Goal: Transaction & Acquisition: Subscribe to service/newsletter

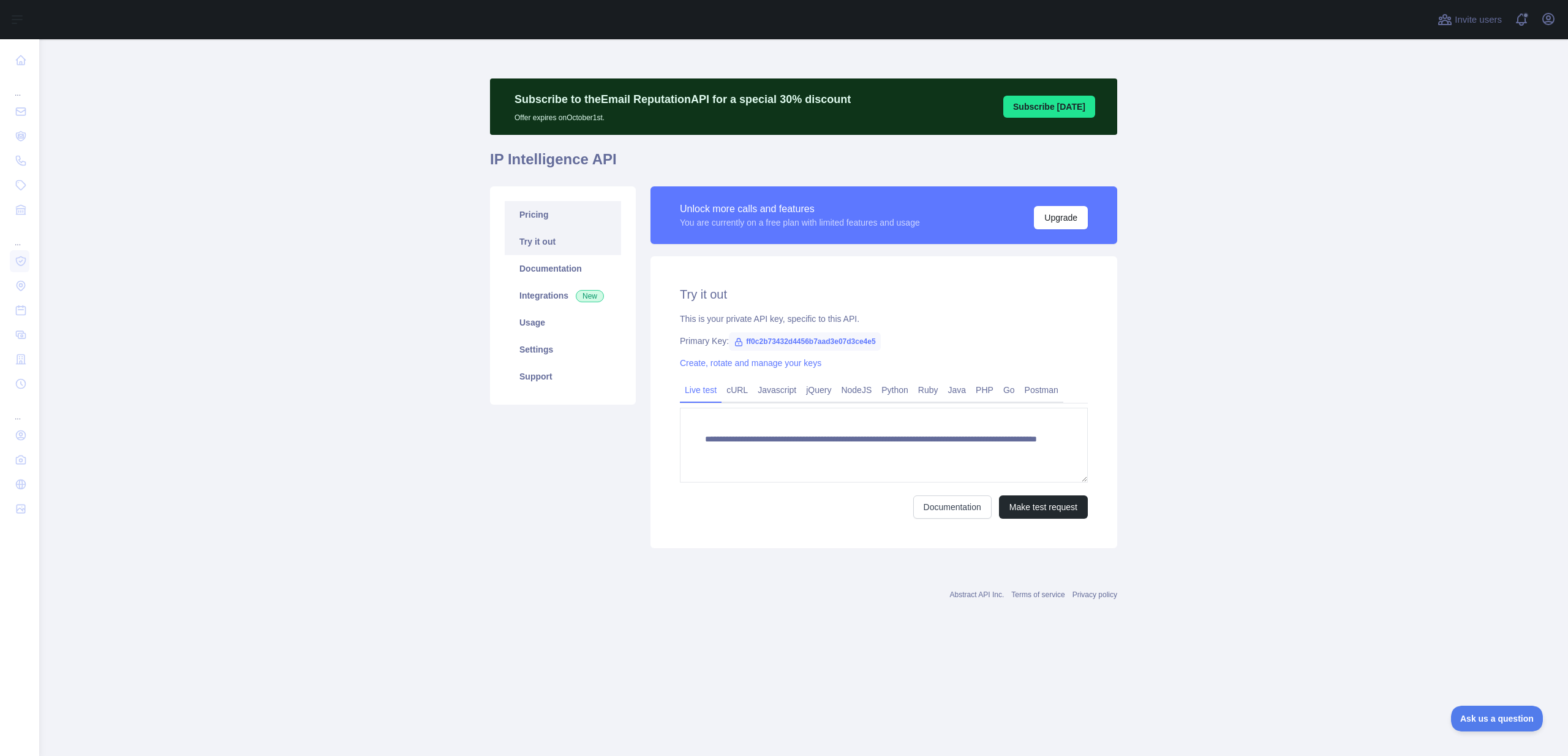
click at [547, 215] on link "Pricing" at bounding box center [563, 214] width 117 height 27
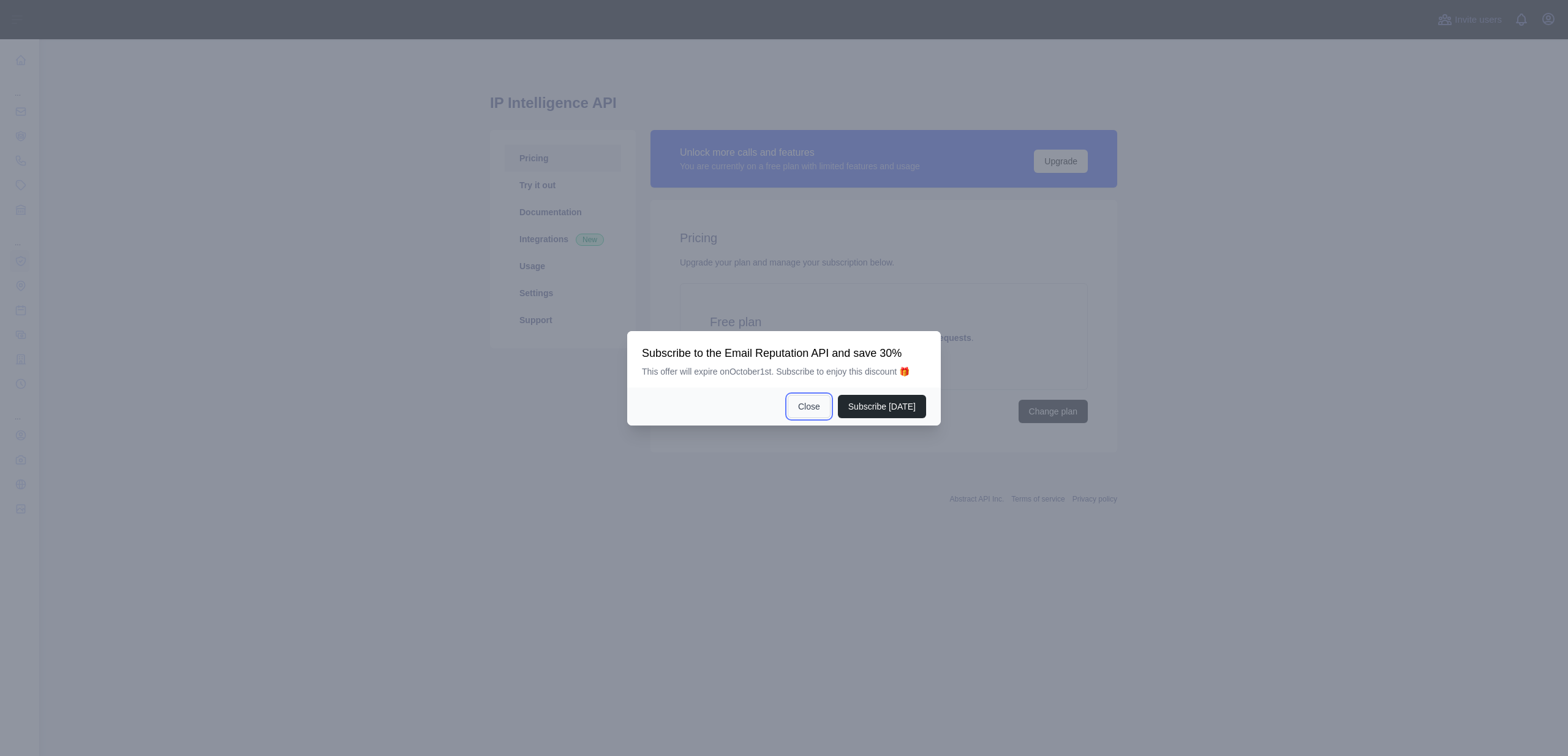
click at [823, 405] on button "Close" at bounding box center [808, 406] width 43 height 23
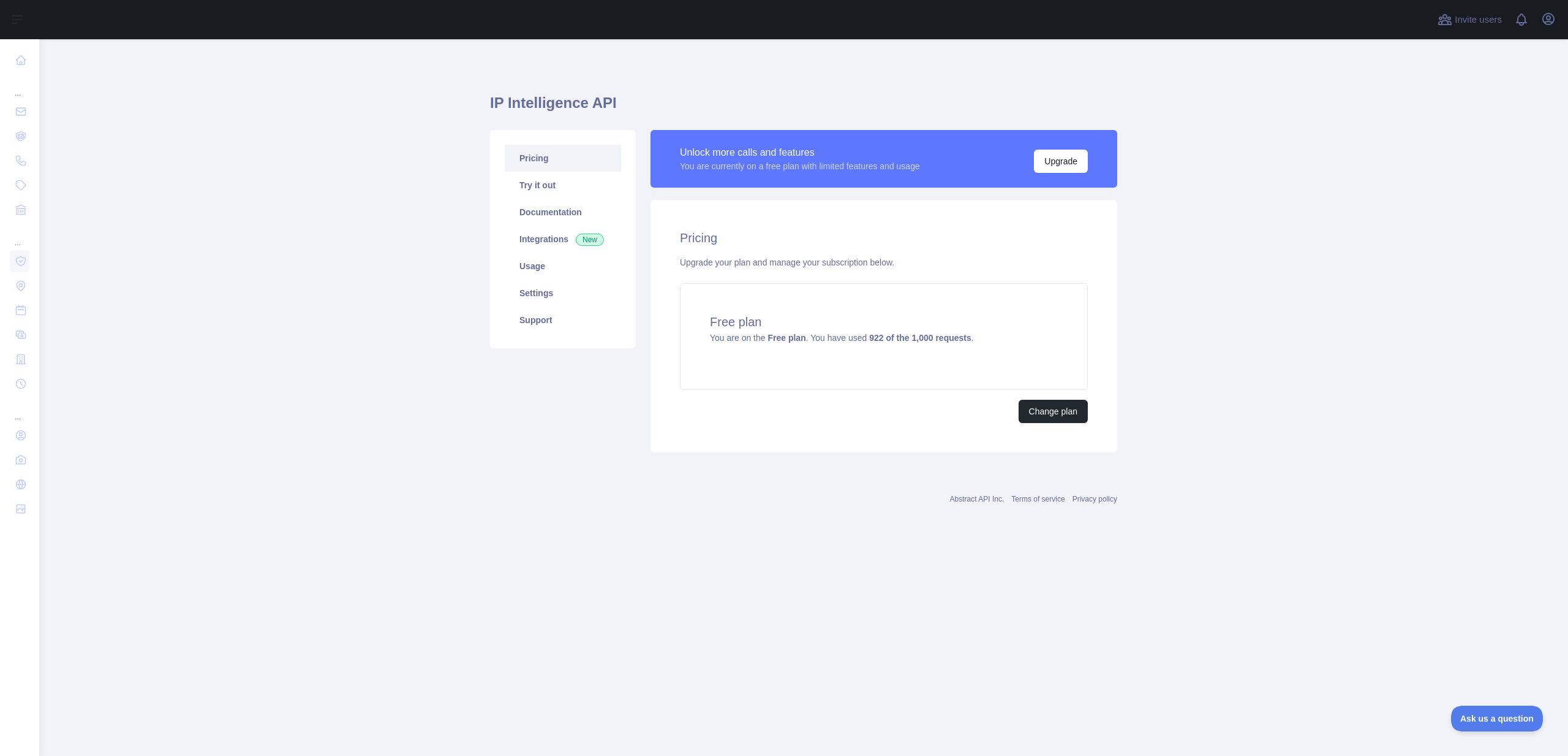
click at [1542, 30] on div "Invite users View notifications Open user menu" at bounding box center [1496, 19] width 123 height 39
click at [1551, 19] on icon "button" at bounding box center [1548, 18] width 14 height 14
click at [1461, 164] on button "Sign out" at bounding box center [1490, 160] width 137 height 22
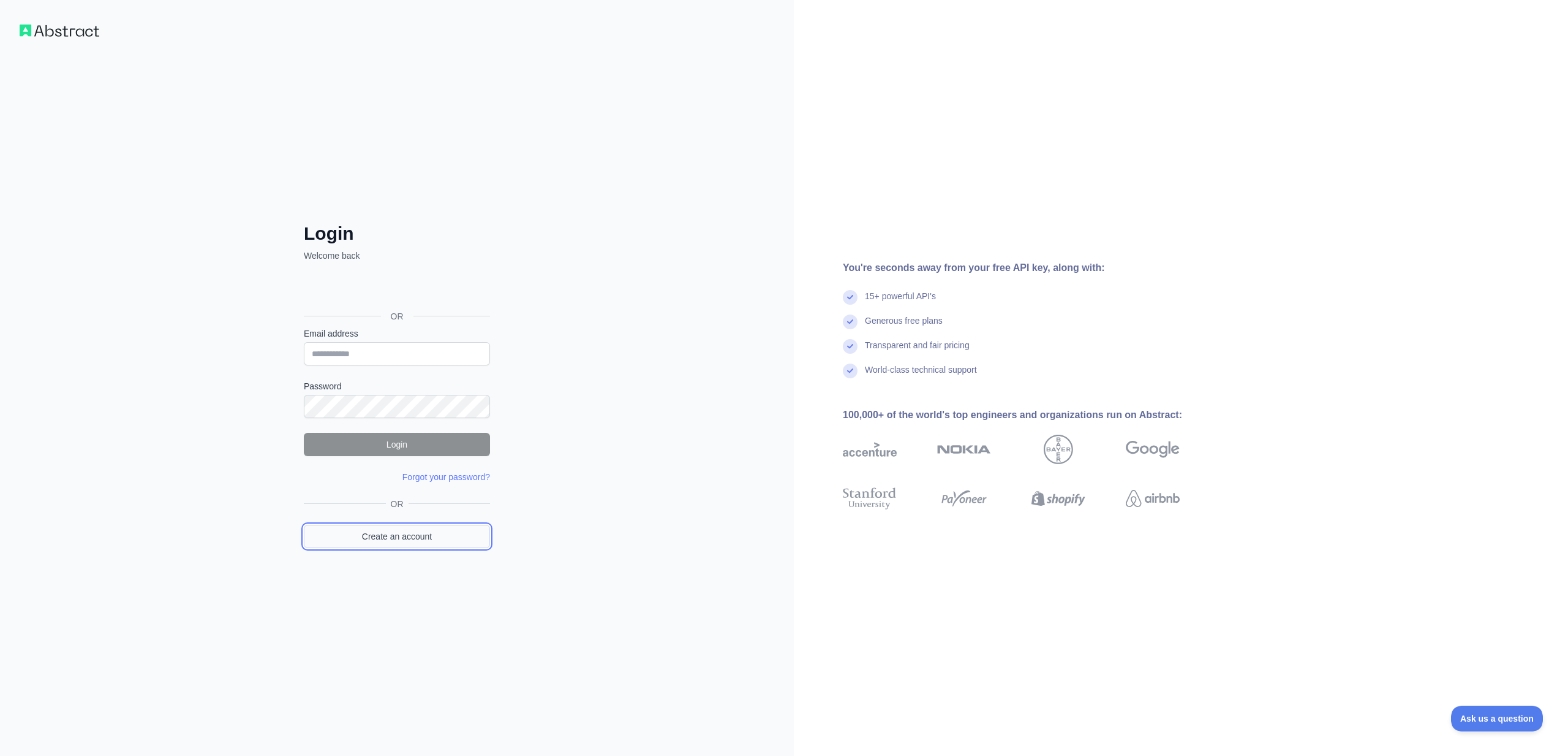
click at [413, 537] on link "Create an account" at bounding box center [397, 536] width 187 height 23
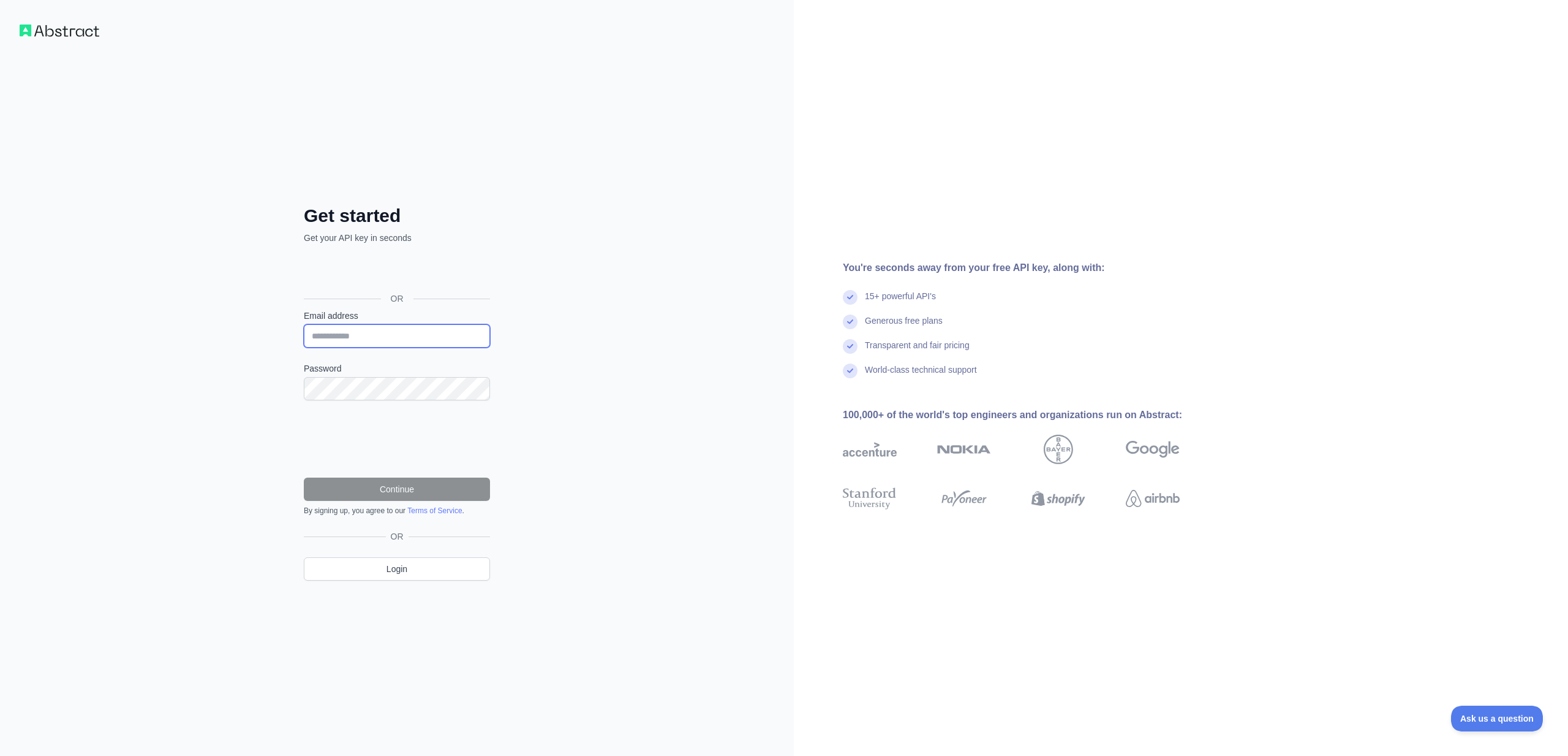
click at [362, 339] on input "Email address" at bounding box center [397, 336] width 187 height 23
click at [378, 333] on input "**********" at bounding box center [397, 336] width 187 height 23
type input "**********"
click at [396, 483] on button "Continue" at bounding box center [397, 489] width 187 height 23
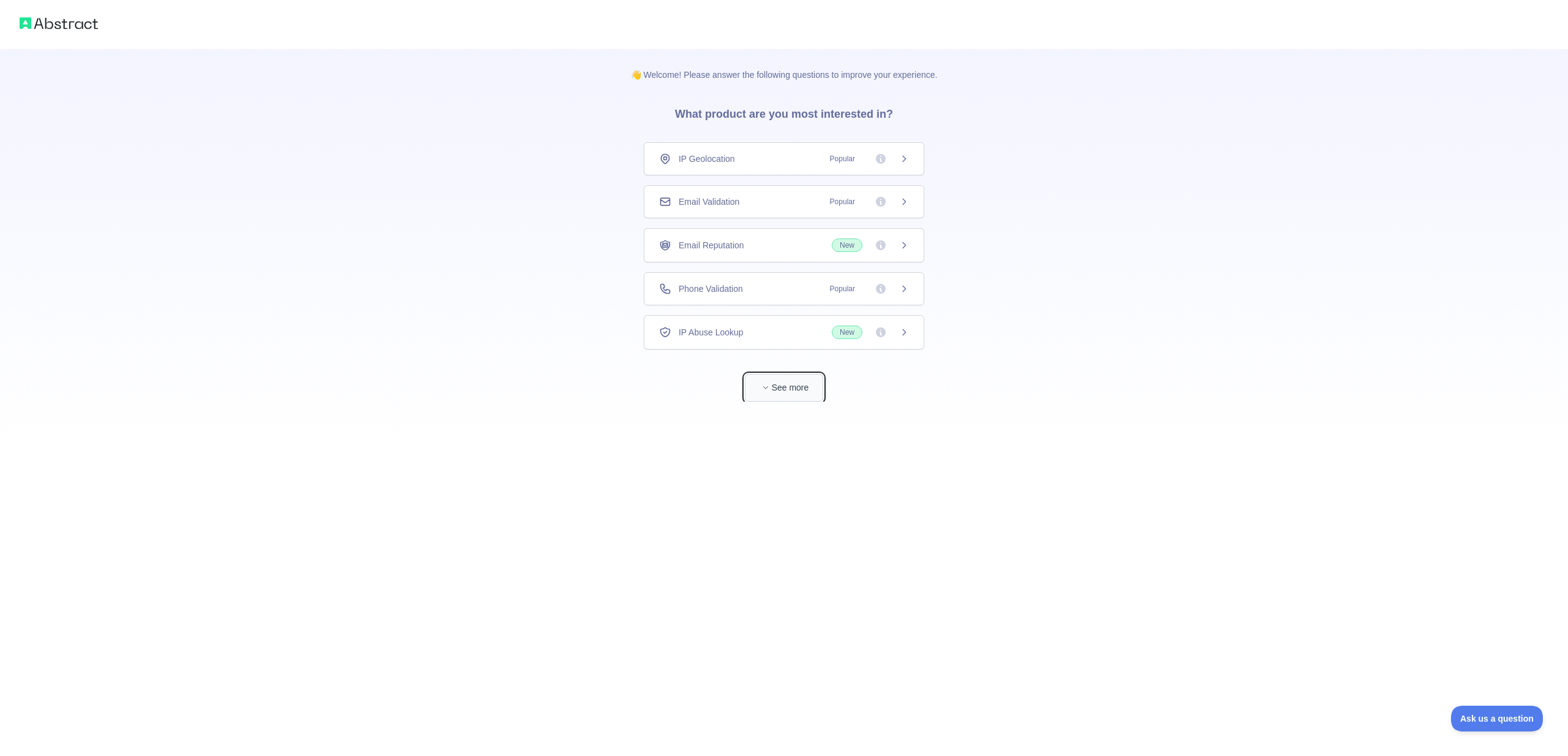
click at [782, 386] on button "See more" at bounding box center [784, 388] width 78 height 28
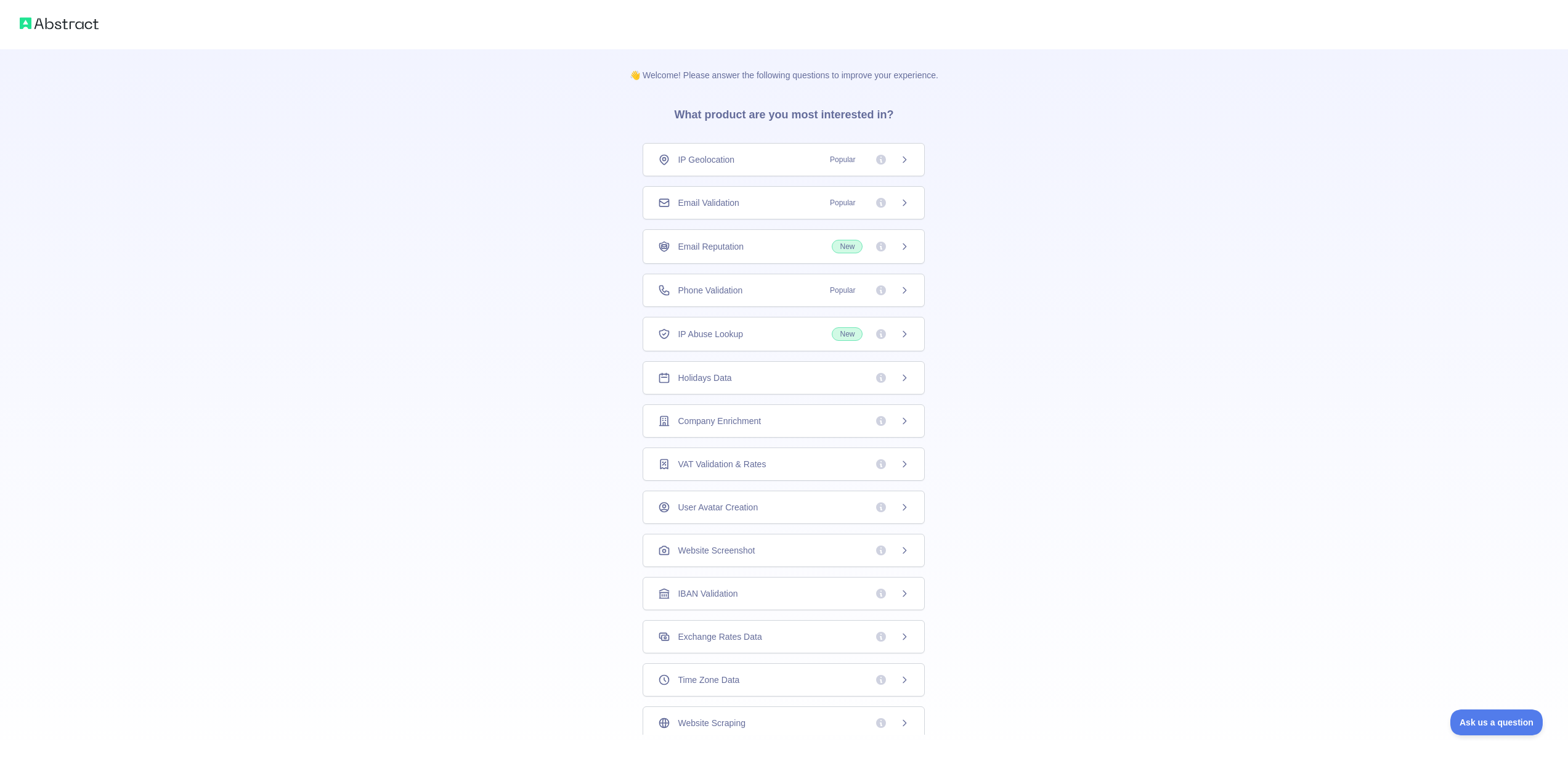
click at [241, 416] on div "👋 Welcome! Please answer the following questions to improve your experience. Wh…" at bounding box center [784, 392] width 1568 height 784
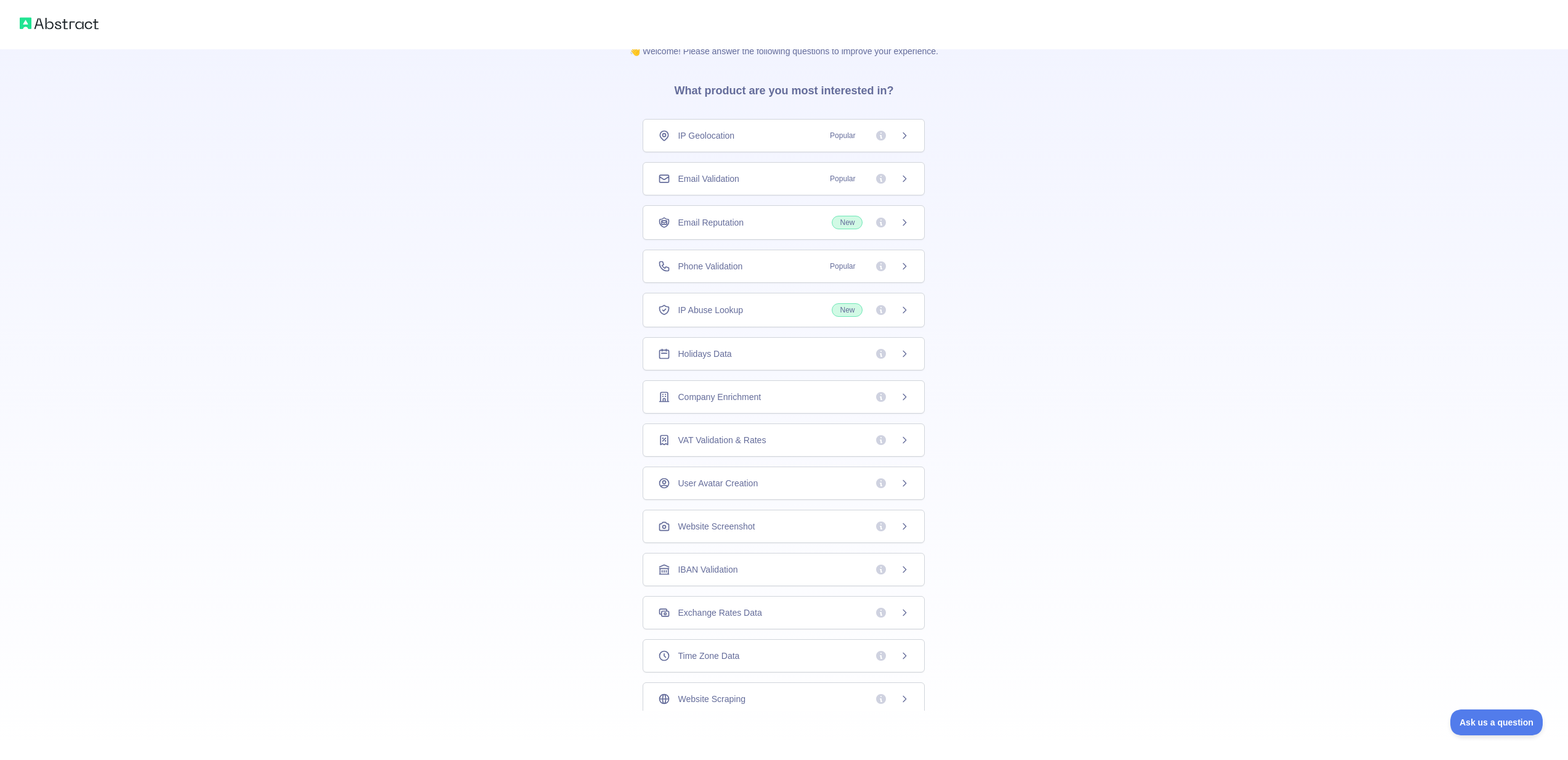
scroll to position [7, 0]
click at [59, 27] on img at bounding box center [59, 23] width 79 height 17
click at [54, 25] on img at bounding box center [59, 23] width 79 height 17
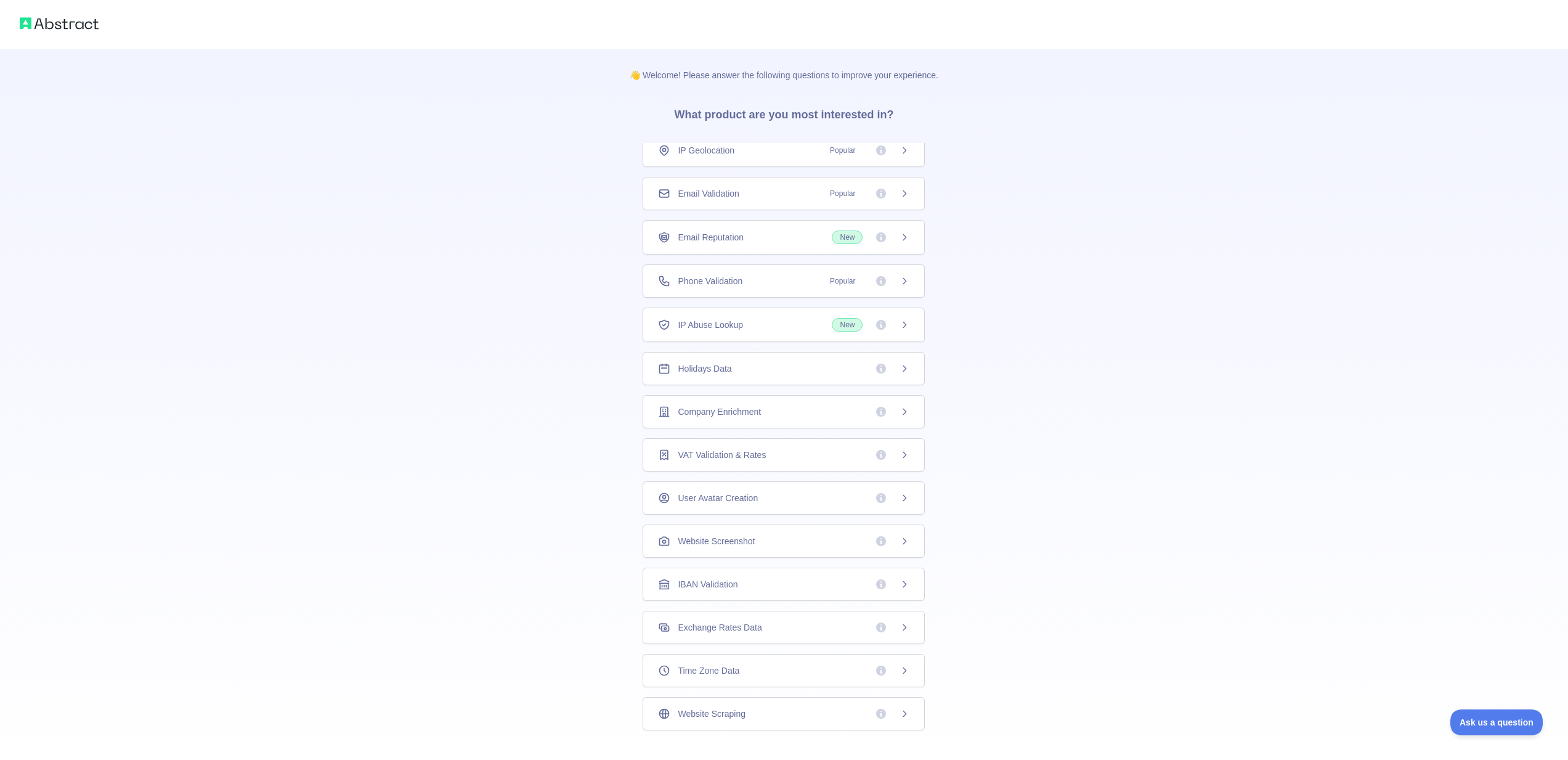
scroll to position [0, 0]
click at [735, 158] on div "IP Geolocation Popular" at bounding box center [783, 159] width 251 height 13
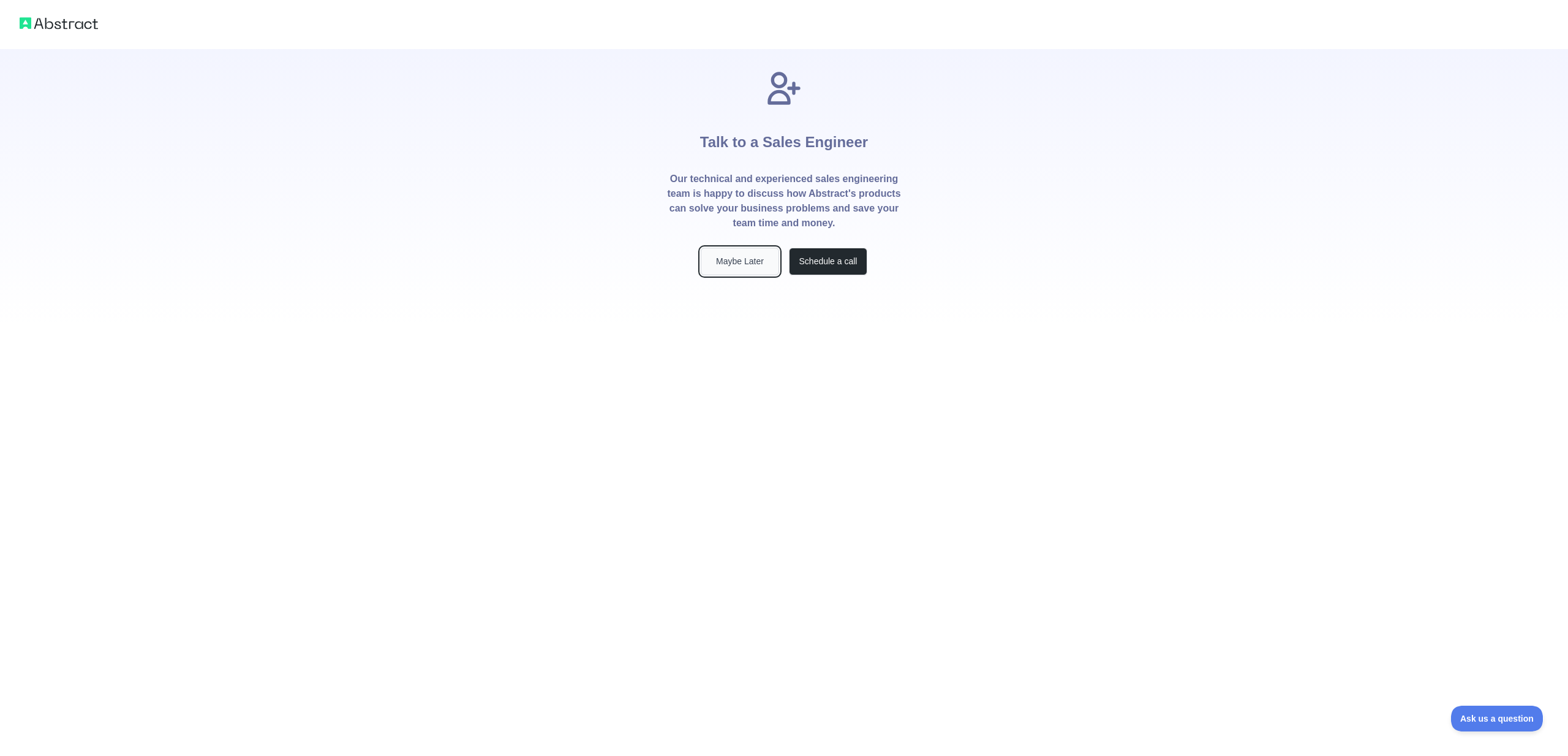
click at [749, 265] on button "Maybe Later" at bounding box center [740, 261] width 78 height 28
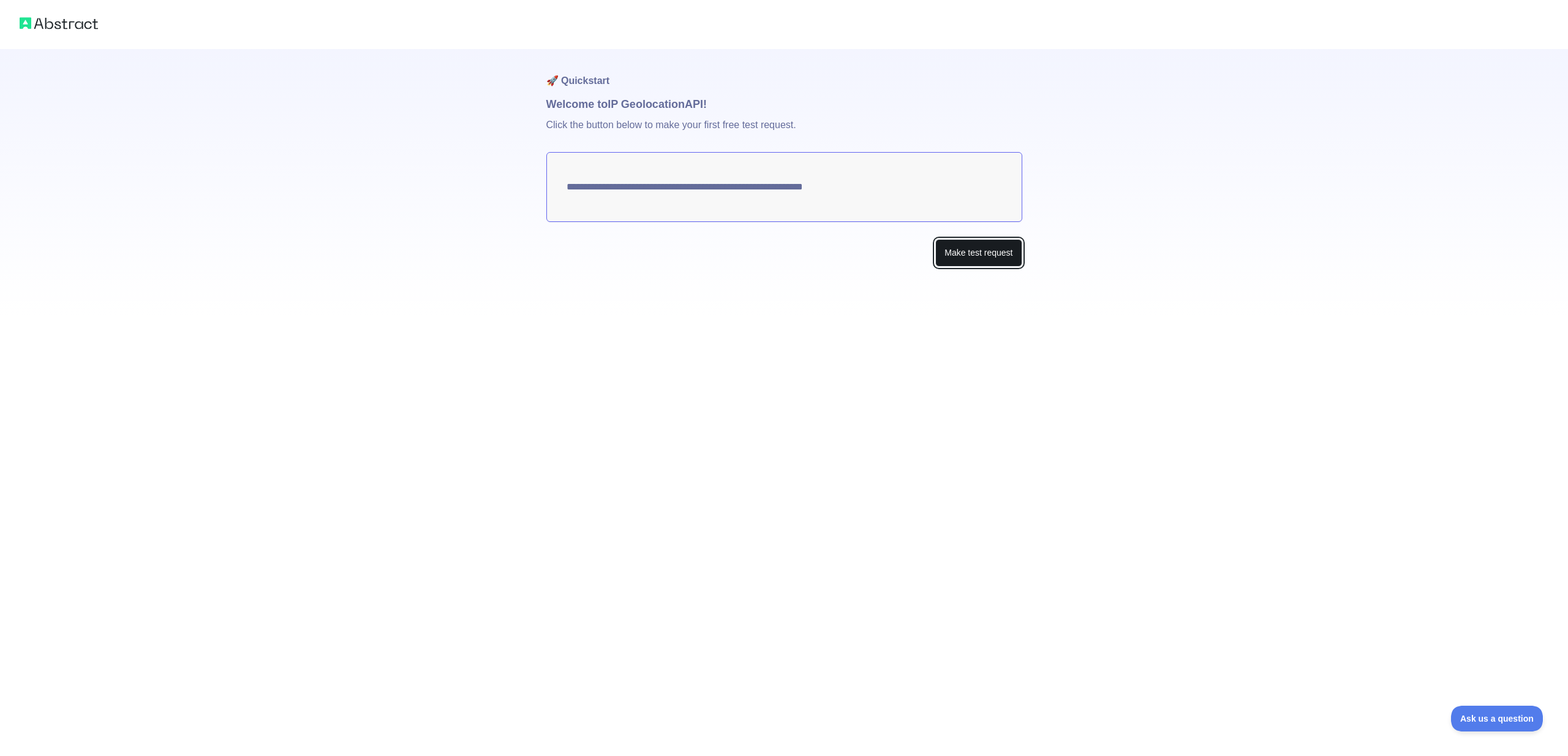
click at [983, 256] on button "Make test request" at bounding box center [979, 253] width 86 height 28
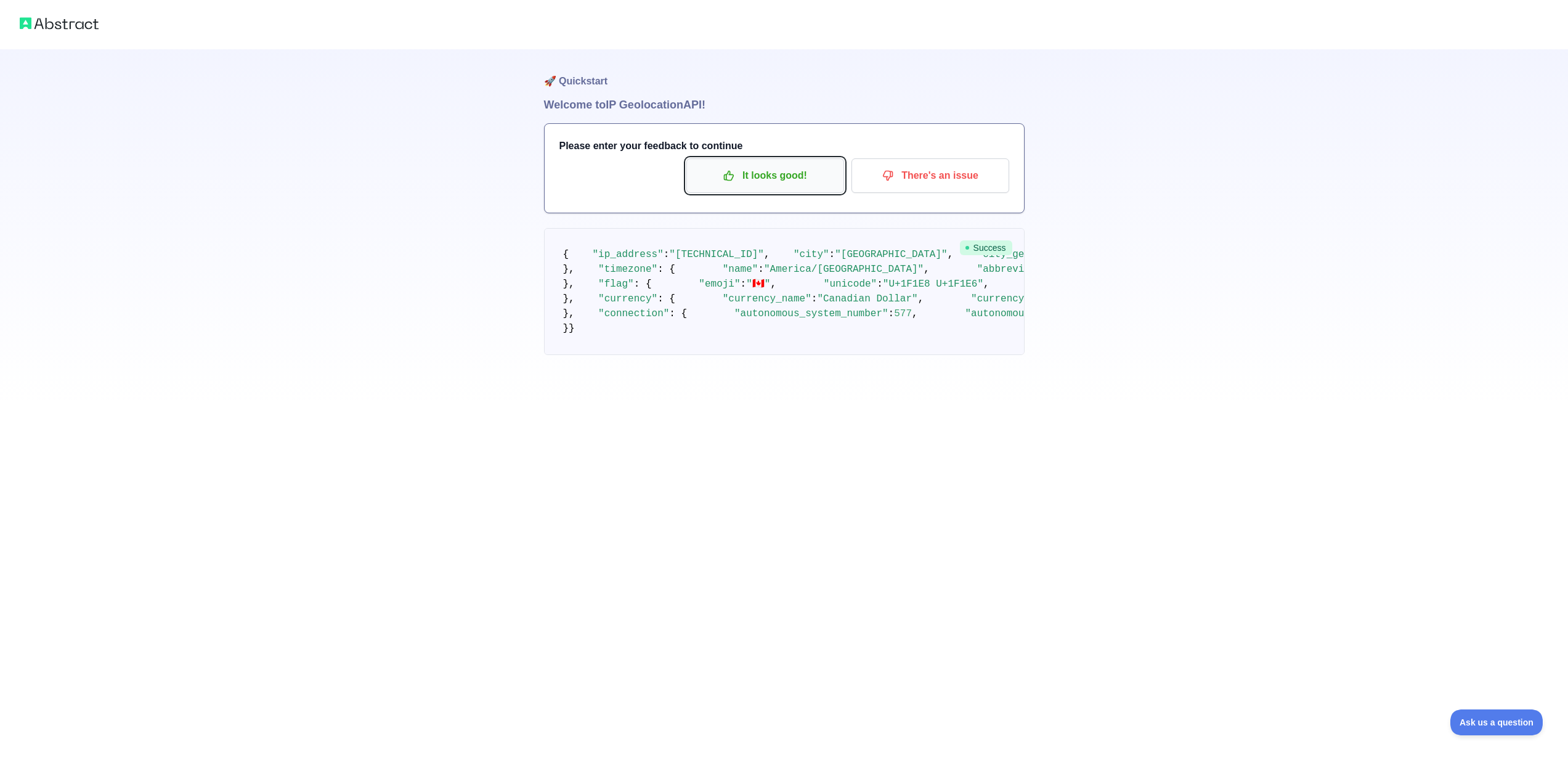
click at [741, 176] on p "It looks good!" at bounding box center [765, 176] width 139 height 21
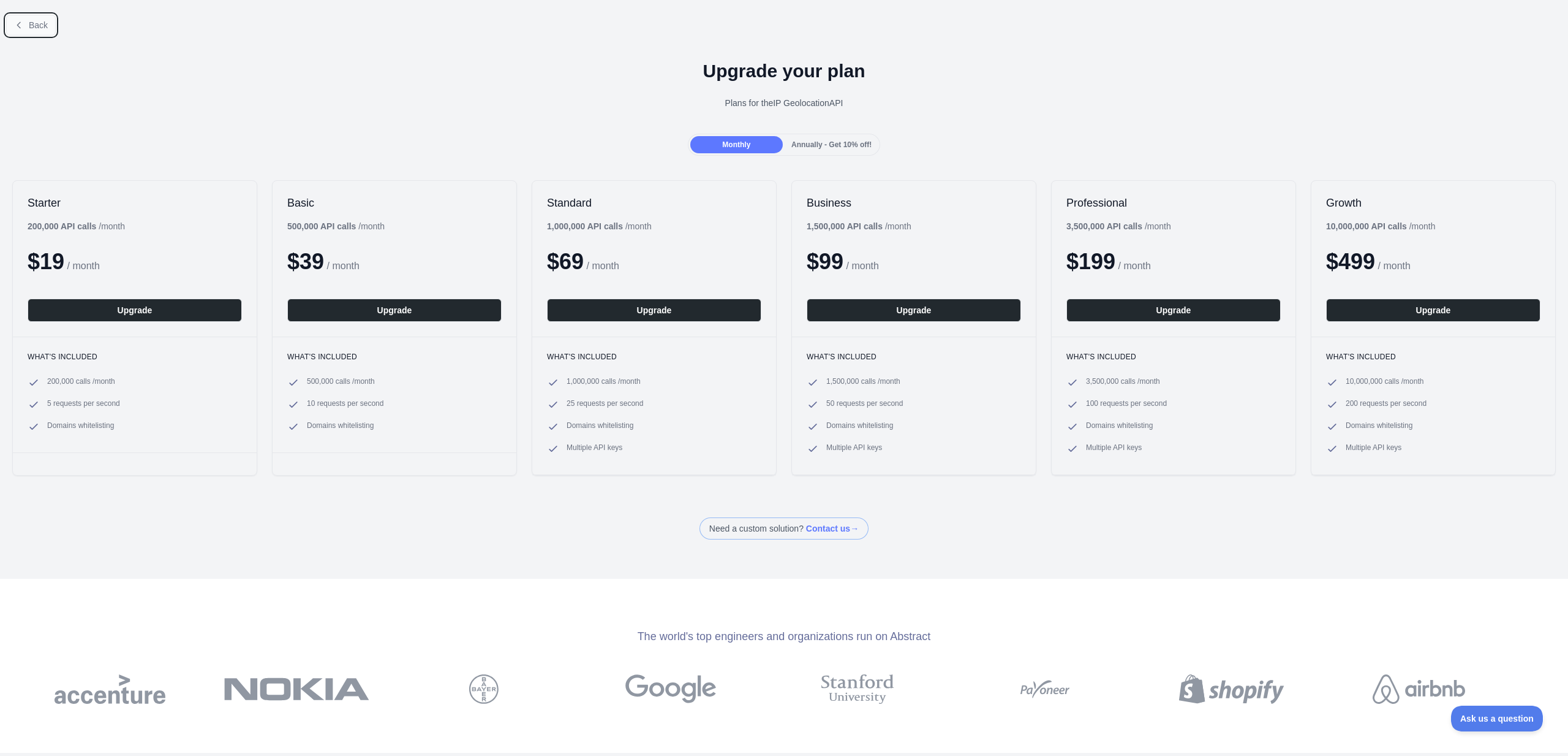
click at [51, 24] on button "Back" at bounding box center [31, 25] width 50 height 21
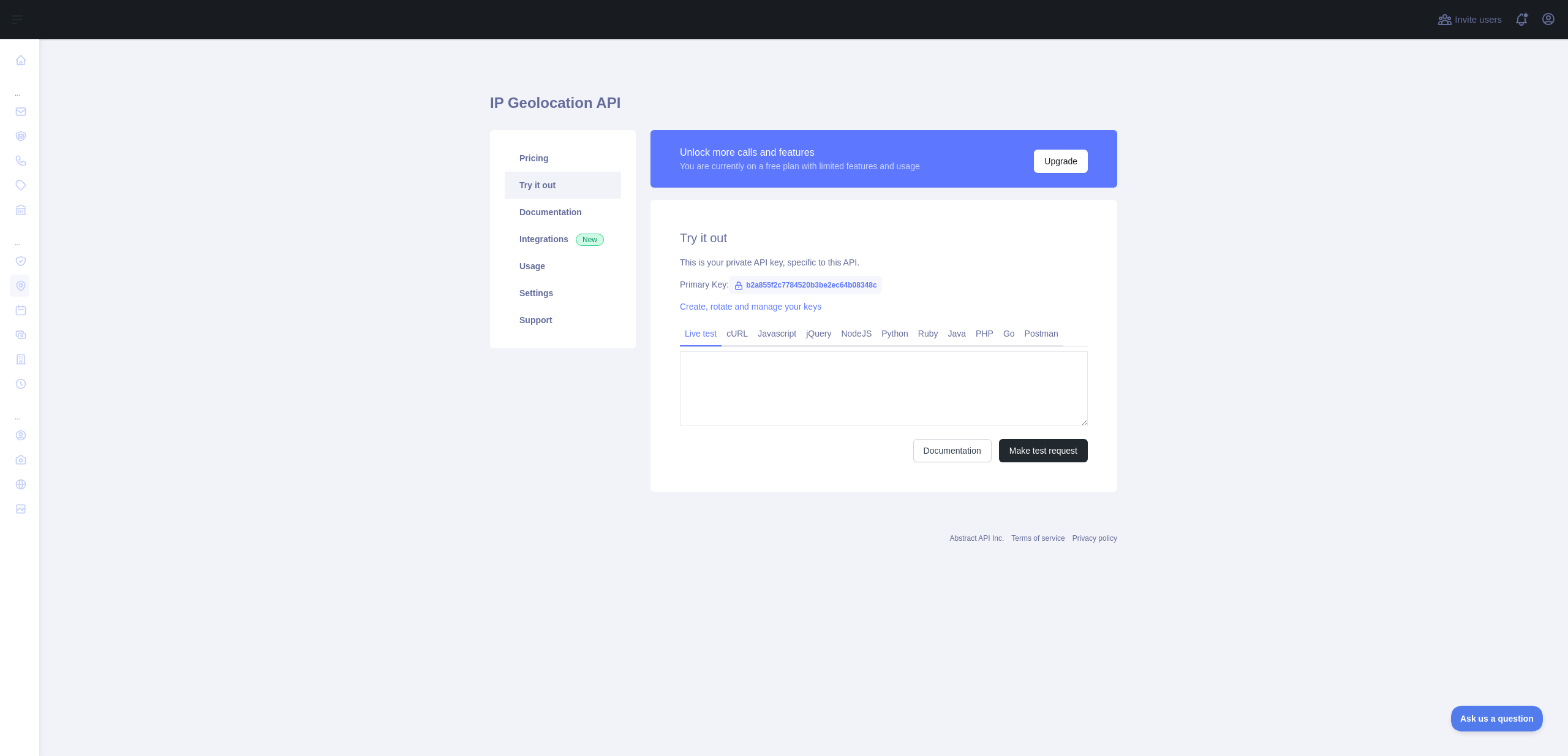
type textarea "**********"
click at [544, 156] on link "Pricing" at bounding box center [563, 158] width 117 height 27
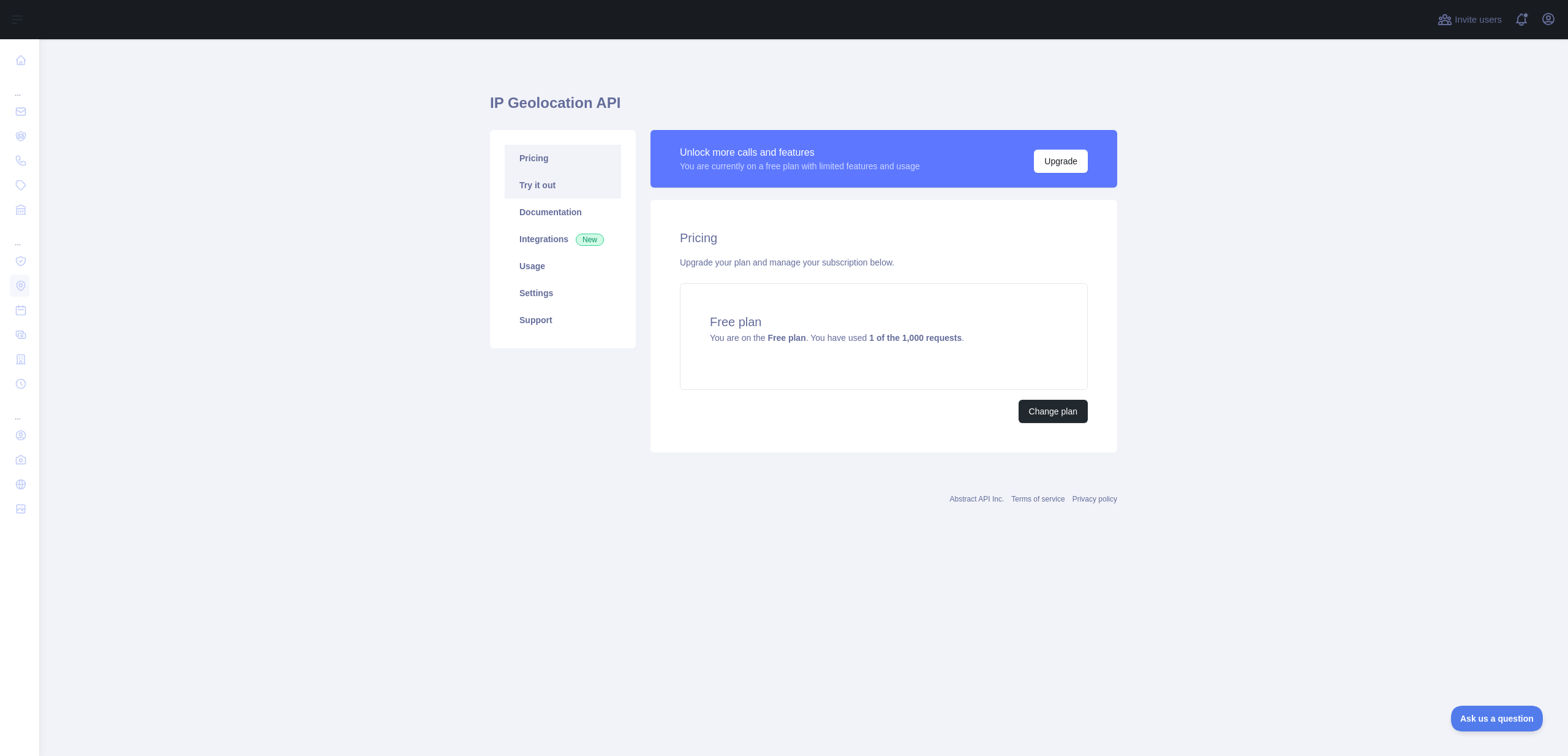
click at [563, 185] on link "Try it out" at bounding box center [563, 185] width 117 height 27
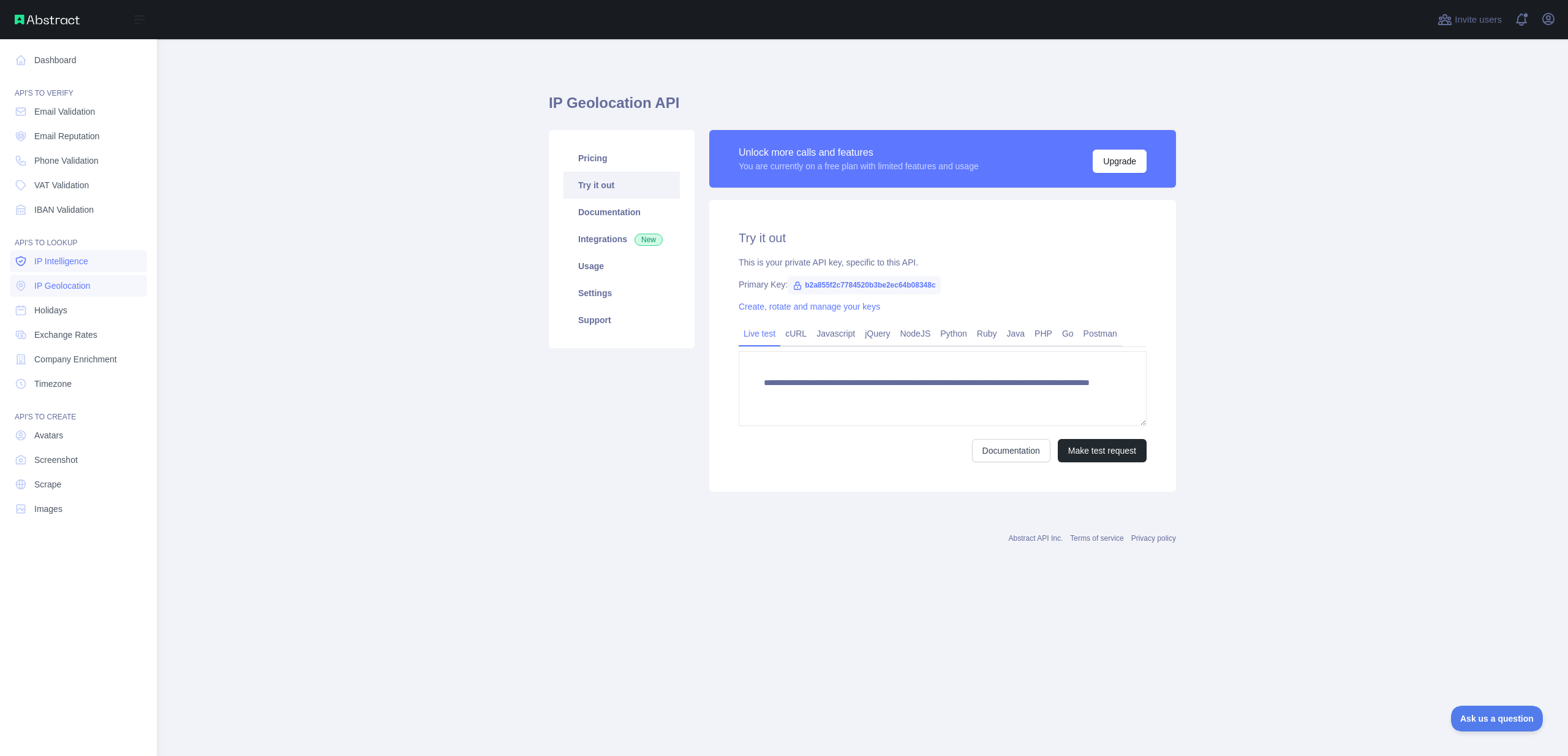
click at [51, 256] on span "IP Intelligence" at bounding box center [61, 260] width 54 height 12
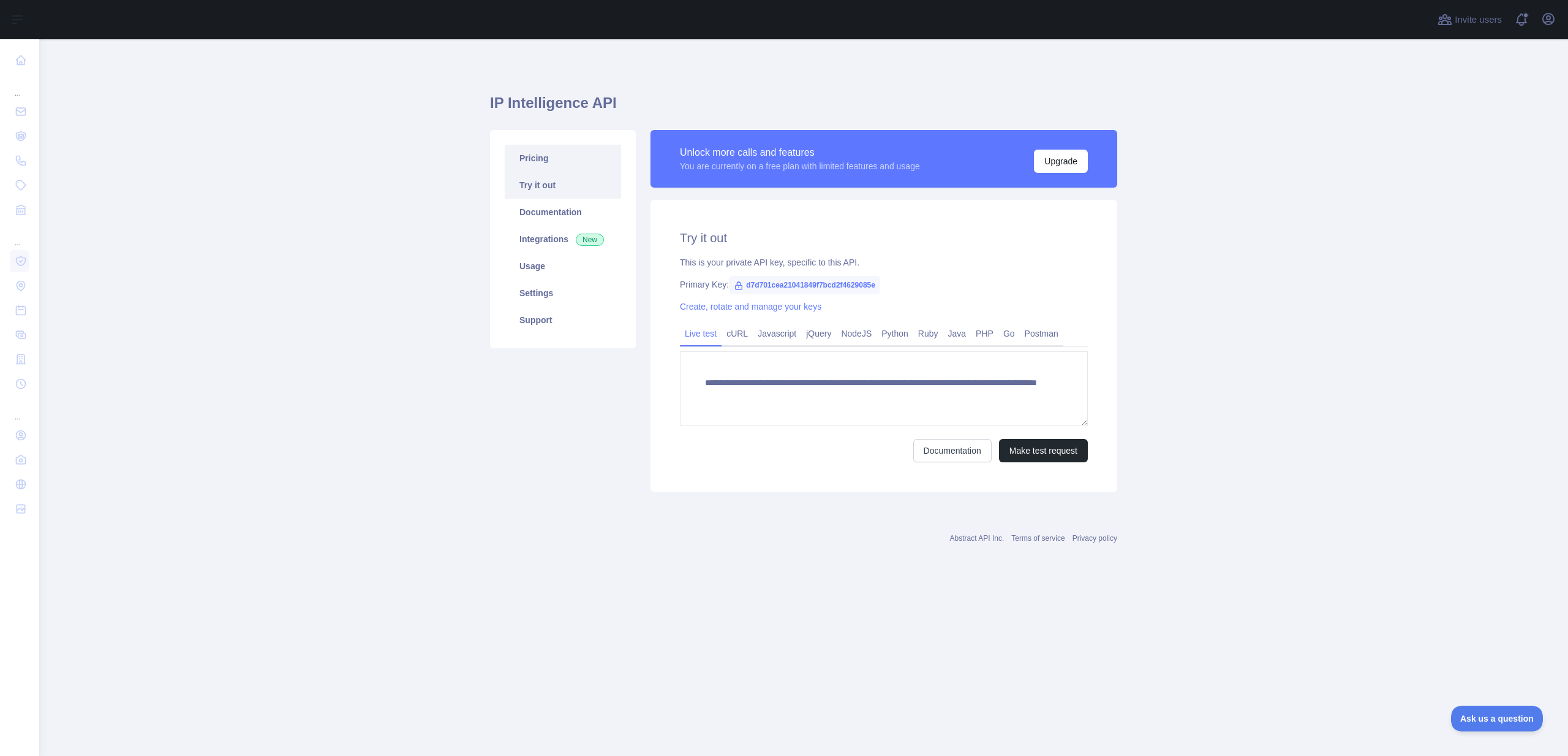
click at [573, 163] on link "Pricing" at bounding box center [563, 158] width 117 height 27
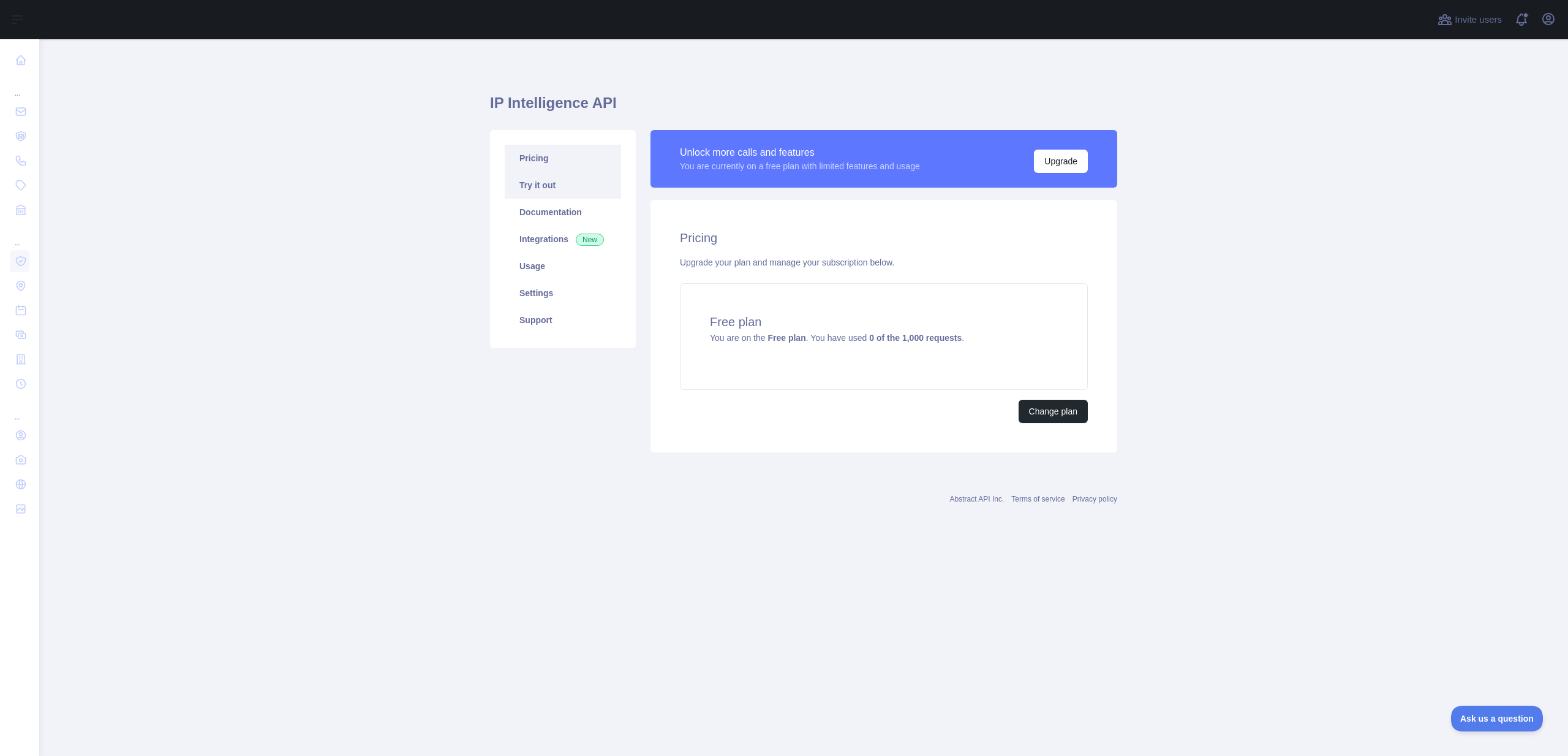
click at [566, 189] on link "Try it out" at bounding box center [563, 185] width 117 height 27
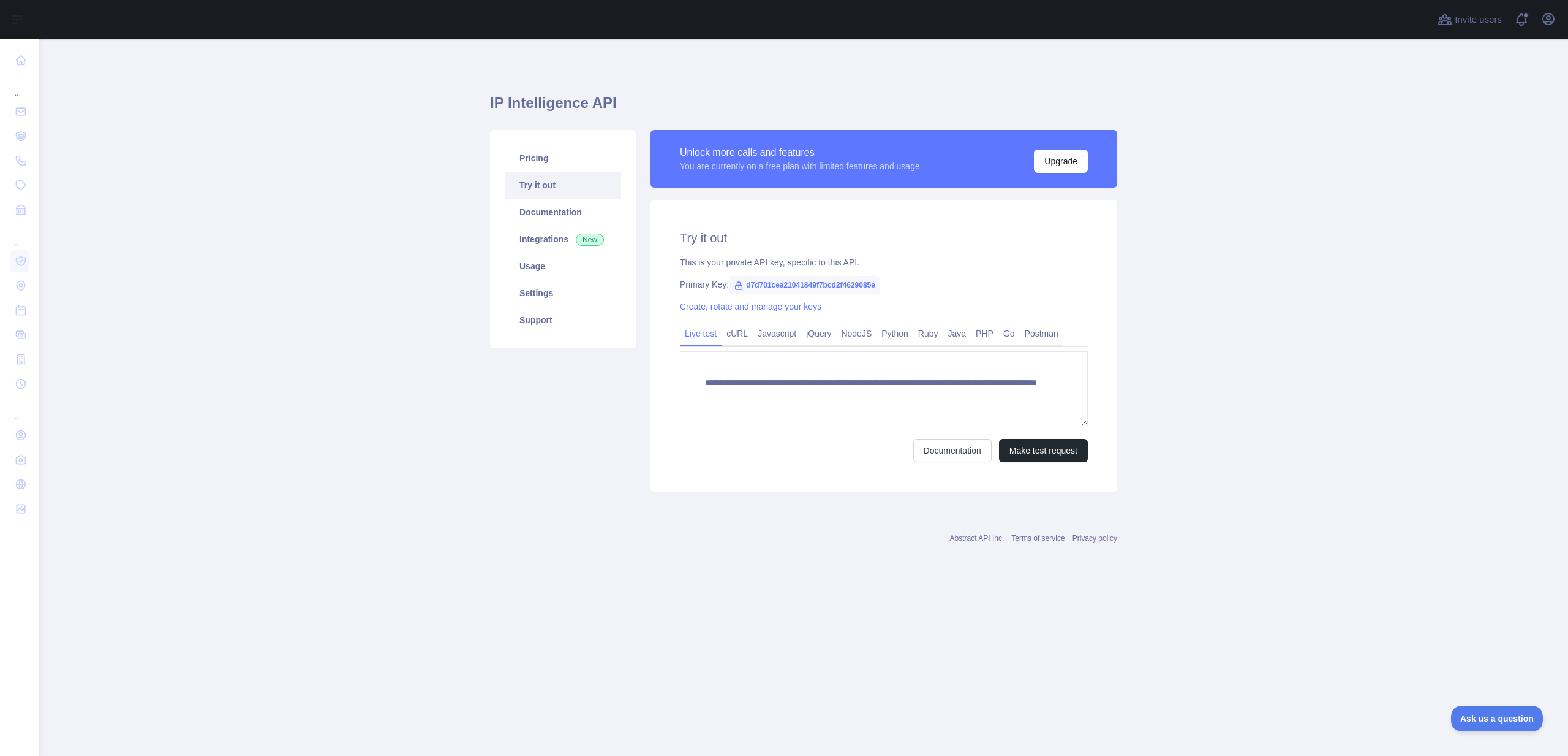
click at [406, 527] on main "**********" at bounding box center [804, 397] width 1529 height 717
click at [568, 167] on link "Pricing" at bounding box center [563, 158] width 117 height 27
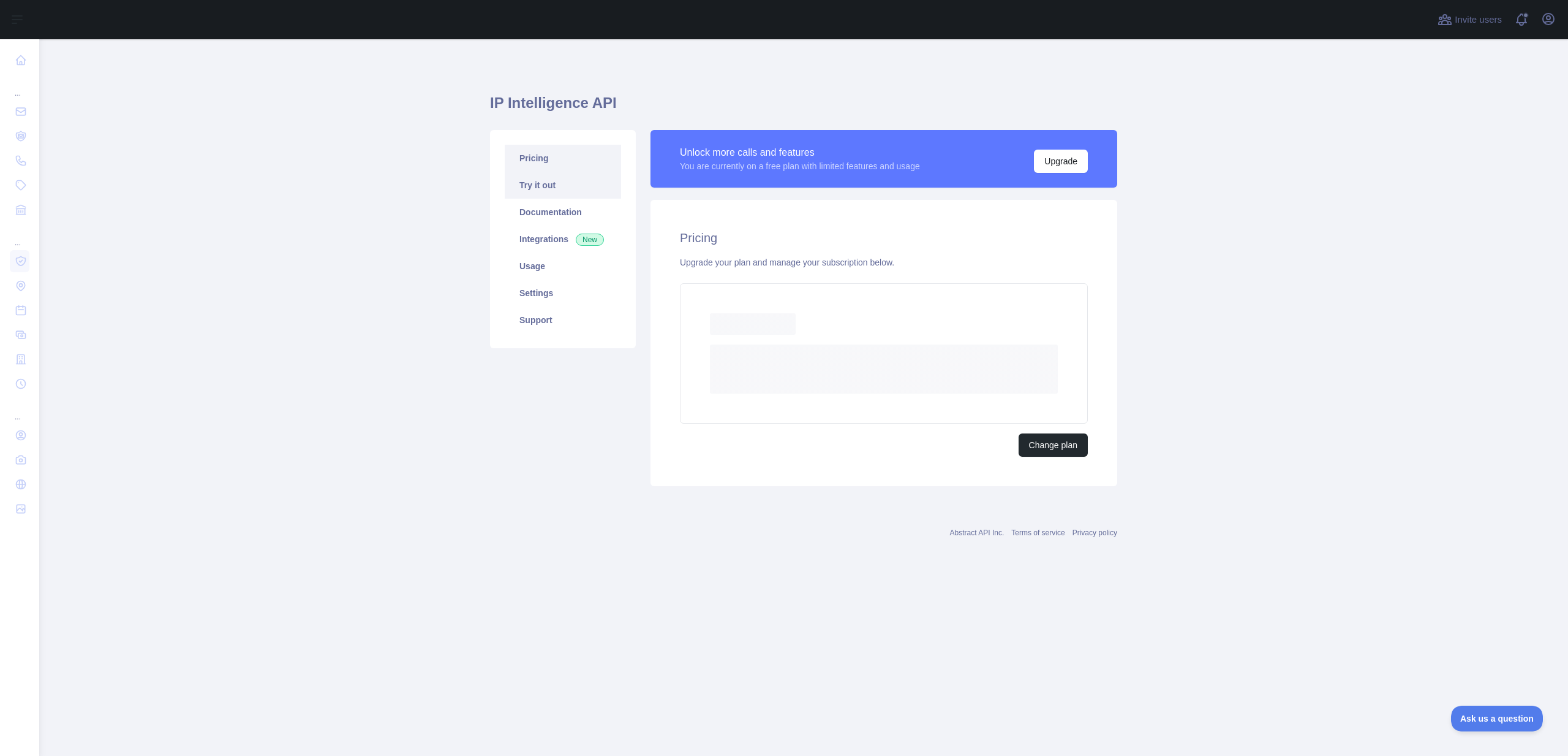
click at [565, 189] on link "Try it out" at bounding box center [563, 185] width 117 height 27
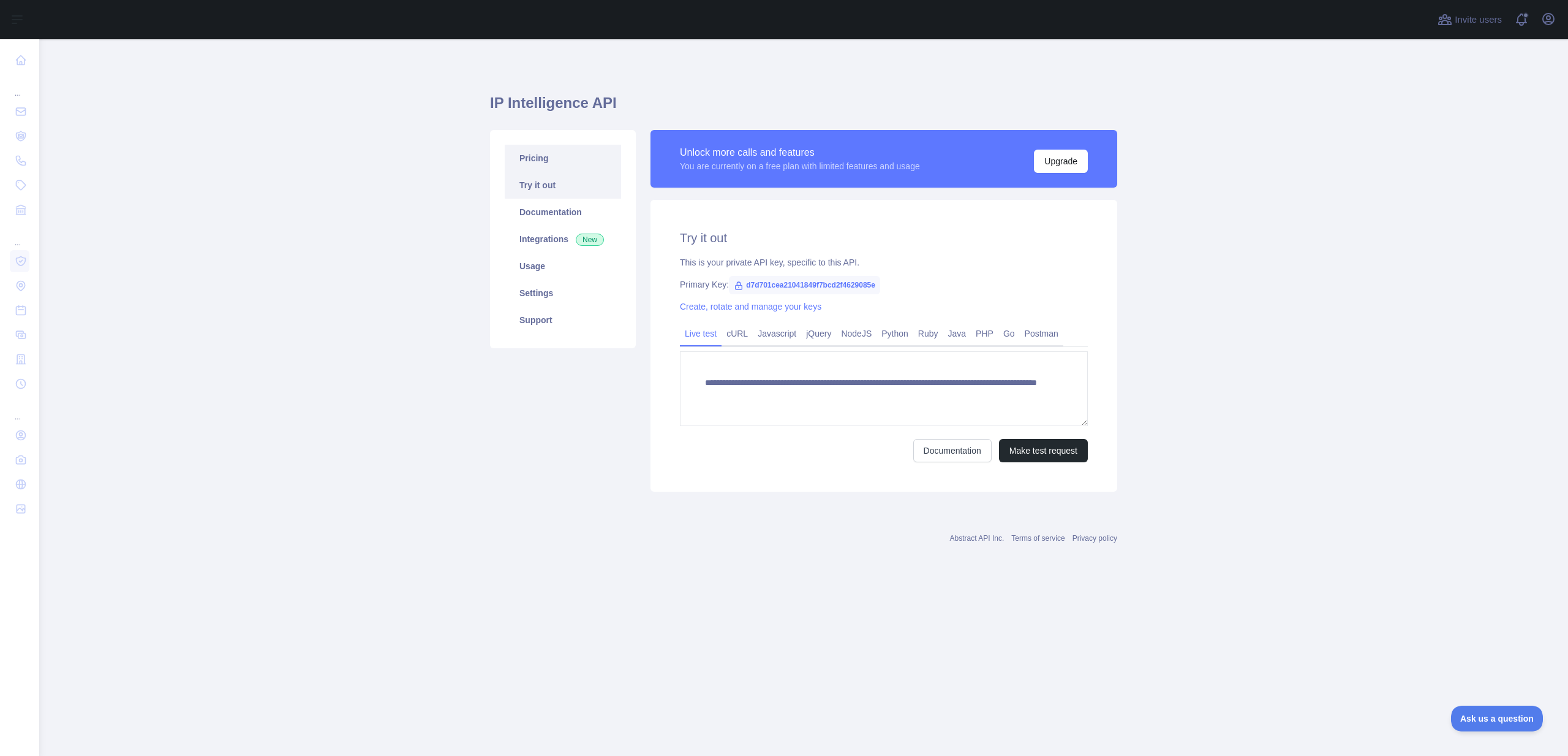
click at [564, 153] on link "Pricing" at bounding box center [563, 158] width 117 height 27
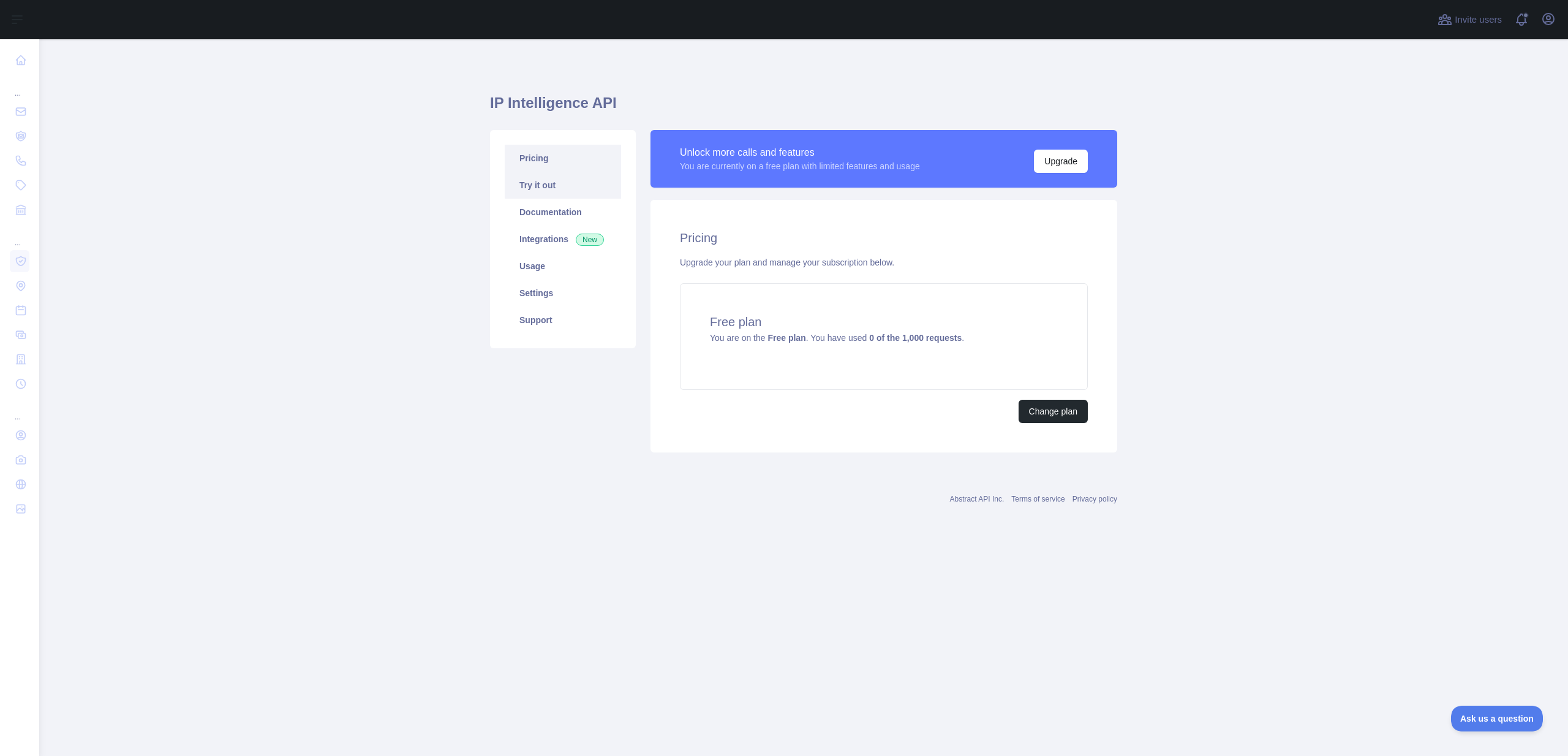
click at [563, 178] on link "Try it out" at bounding box center [563, 185] width 117 height 27
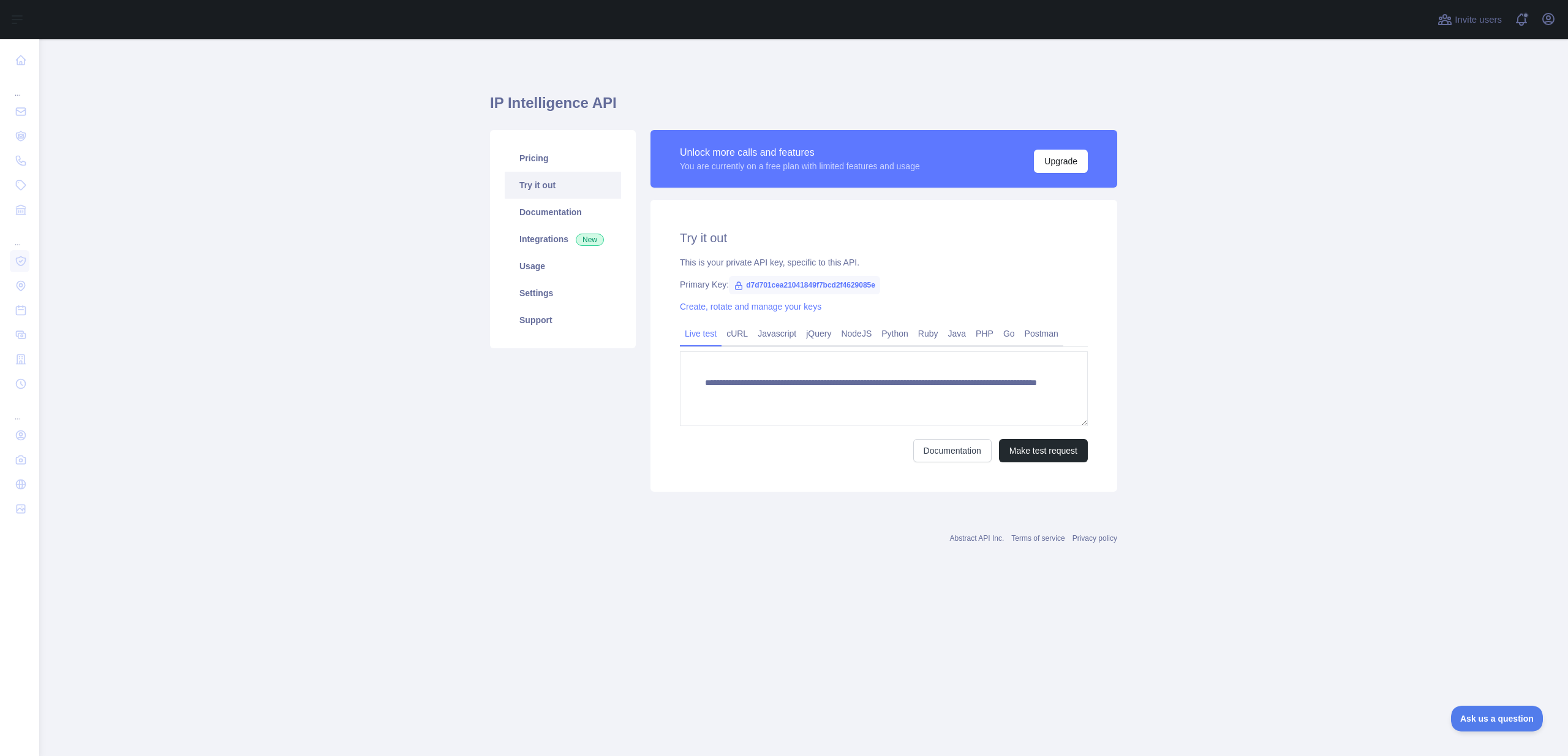
click at [793, 280] on span "d7d701cea21041849f7bcd2f4629085e" at bounding box center [805, 284] width 151 height 18
copy span "d7d701cea21041849f7bcd2f4629085e"
